Goal: Find specific page/section: Find specific page/section

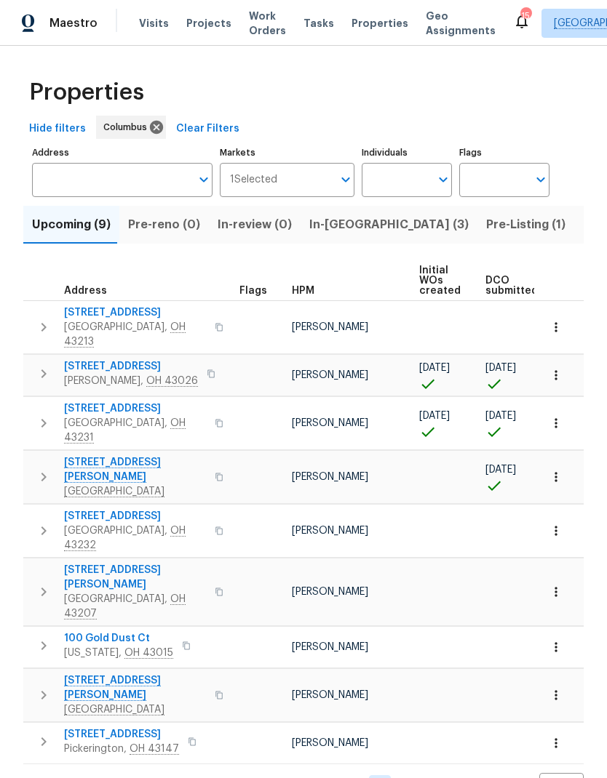
click at [153, 23] on span "Visits" at bounding box center [154, 23] width 30 height 15
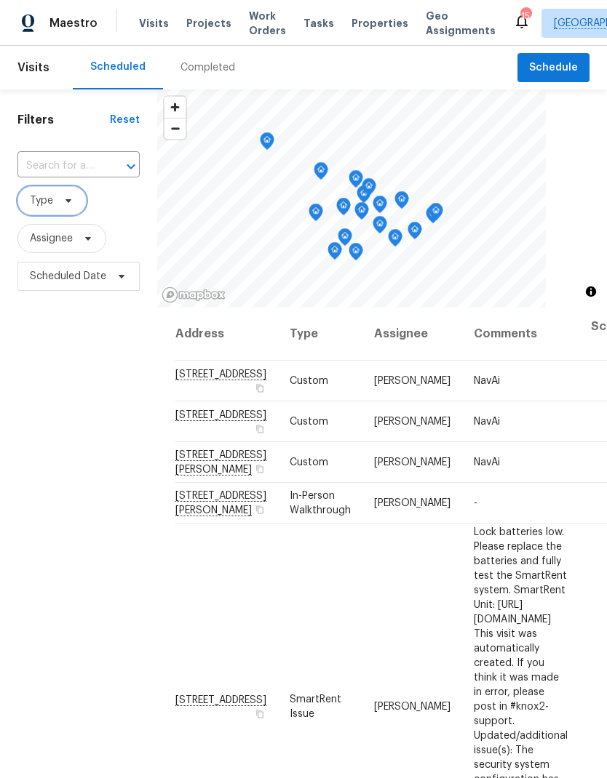
click at [71, 194] on span "Type" at bounding box center [51, 200] width 69 height 29
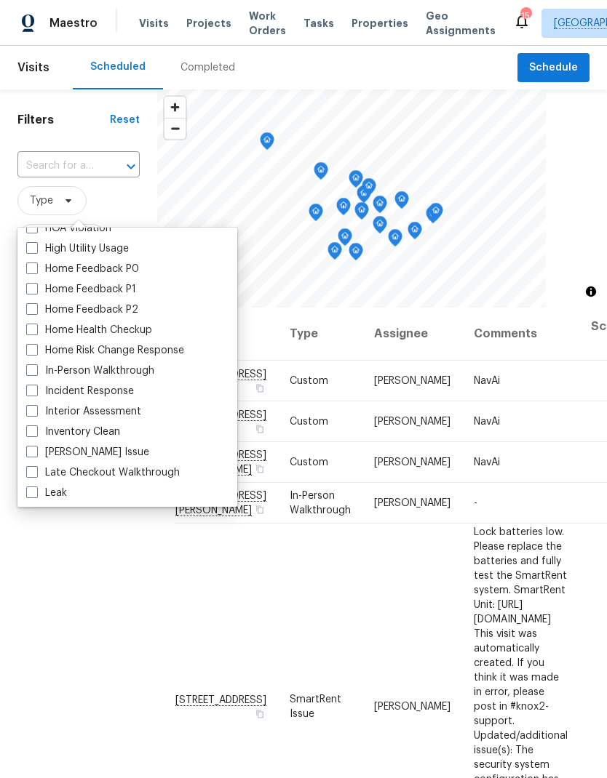
scroll to position [443, 0]
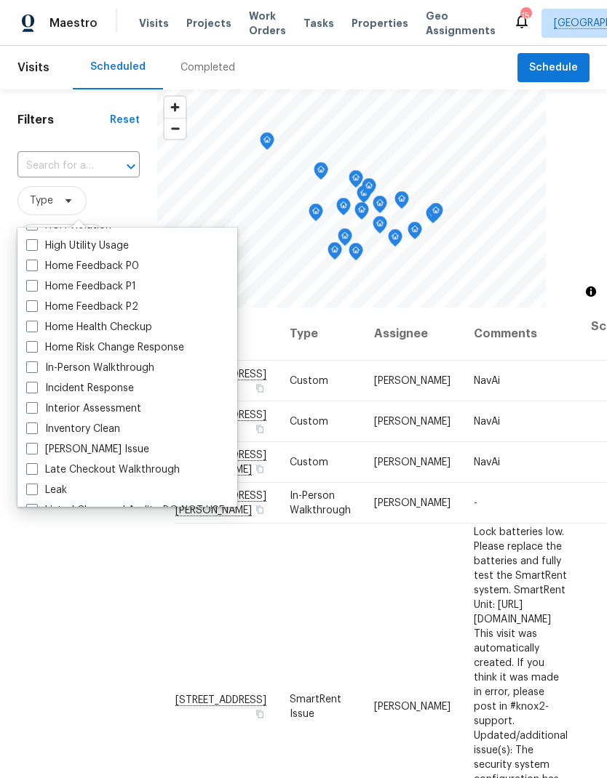
click at [30, 362] on span at bounding box center [32, 367] width 12 height 12
click at [30, 362] on input "In-Person Walkthrough" at bounding box center [30, 365] width 9 height 9
checkbox input "true"
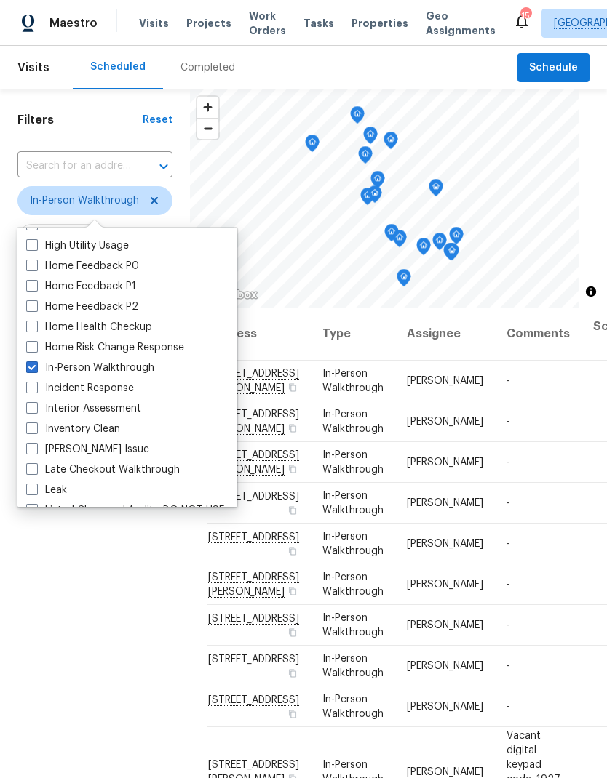
click at [116, 607] on div "Filters Reset ​ In-Person Walkthrough Assignee Scheduled Date" at bounding box center [95, 509] width 190 height 841
